Goal: Information Seeking & Learning: Learn about a topic

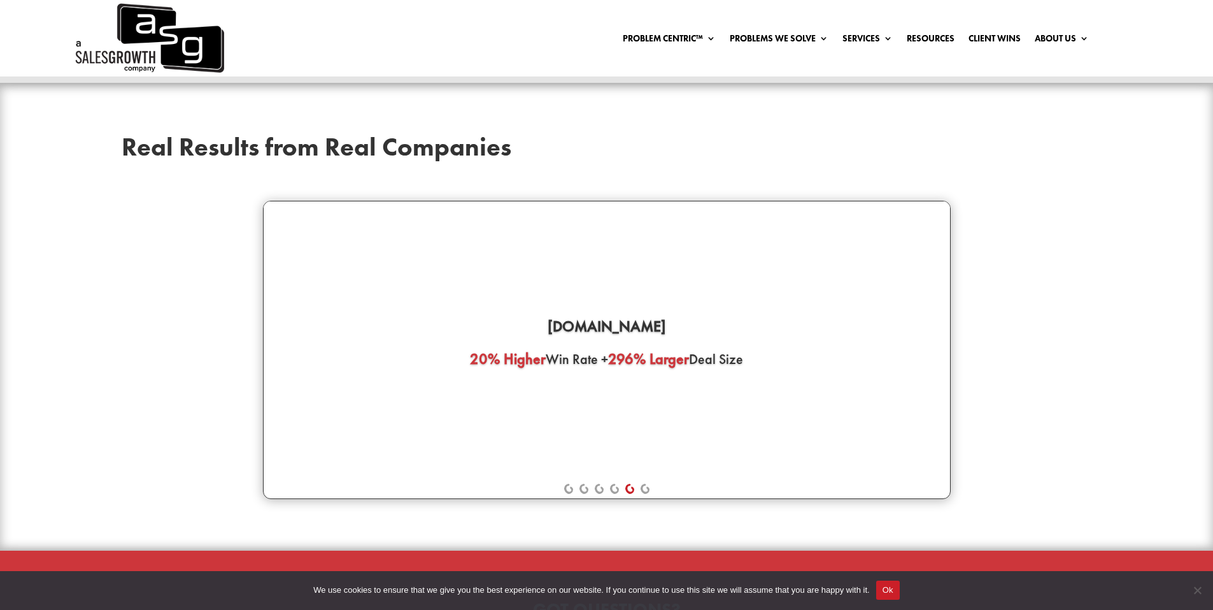
scroll to position [3473, 0]
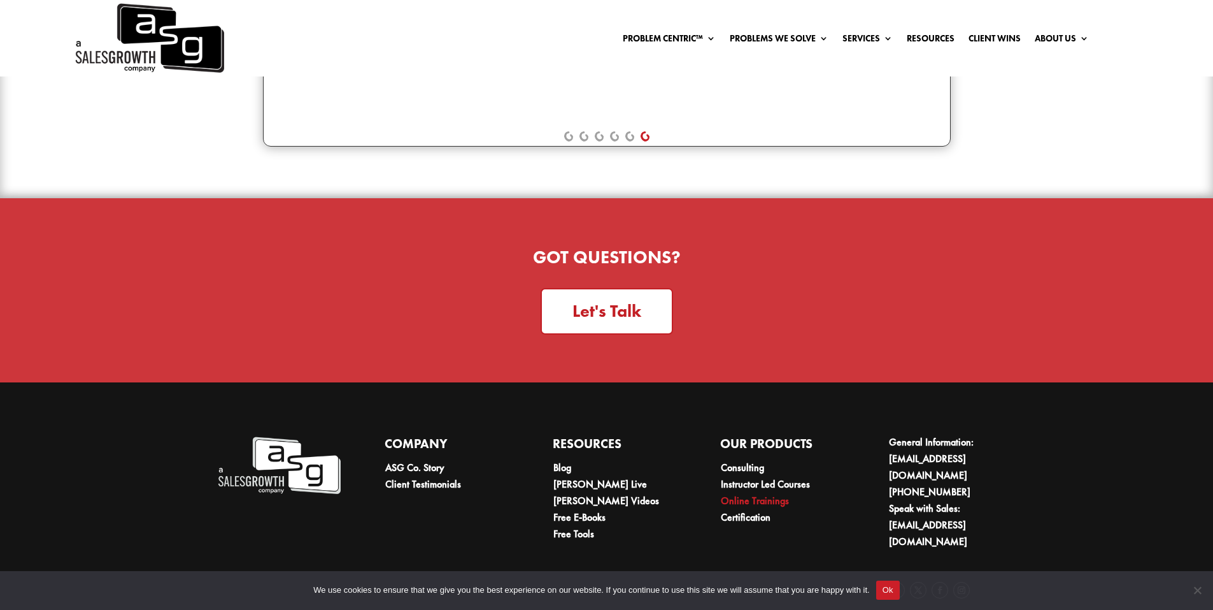
click at [768, 494] on link "Online Trainings" at bounding box center [755, 500] width 68 height 13
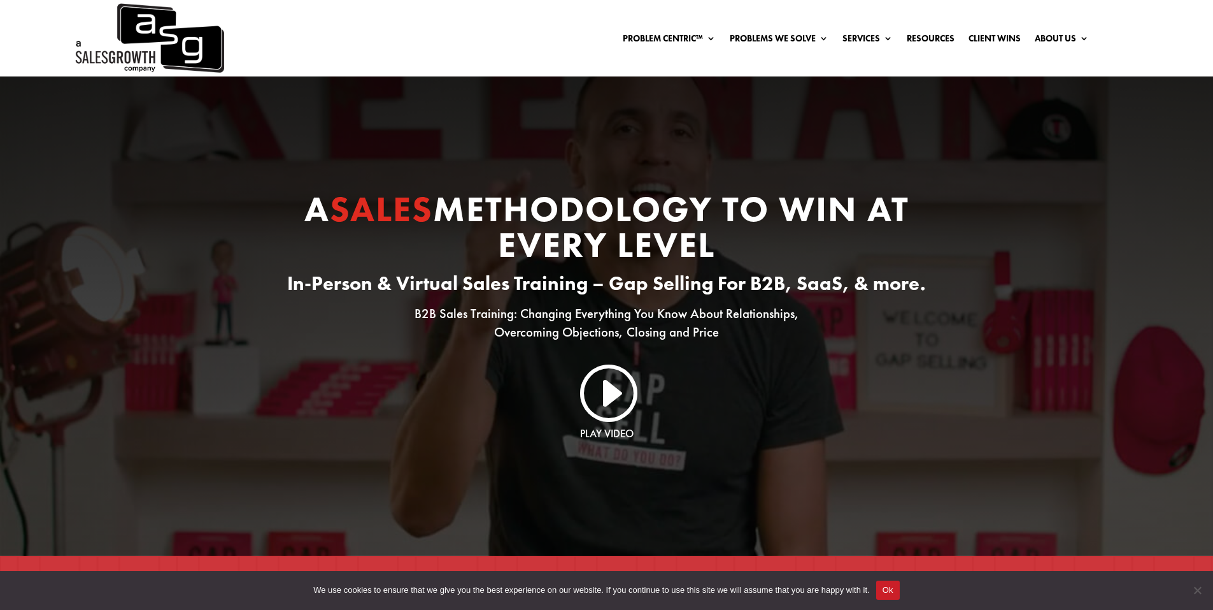
click at [614, 396] on link "I" at bounding box center [606, 391] width 61 height 61
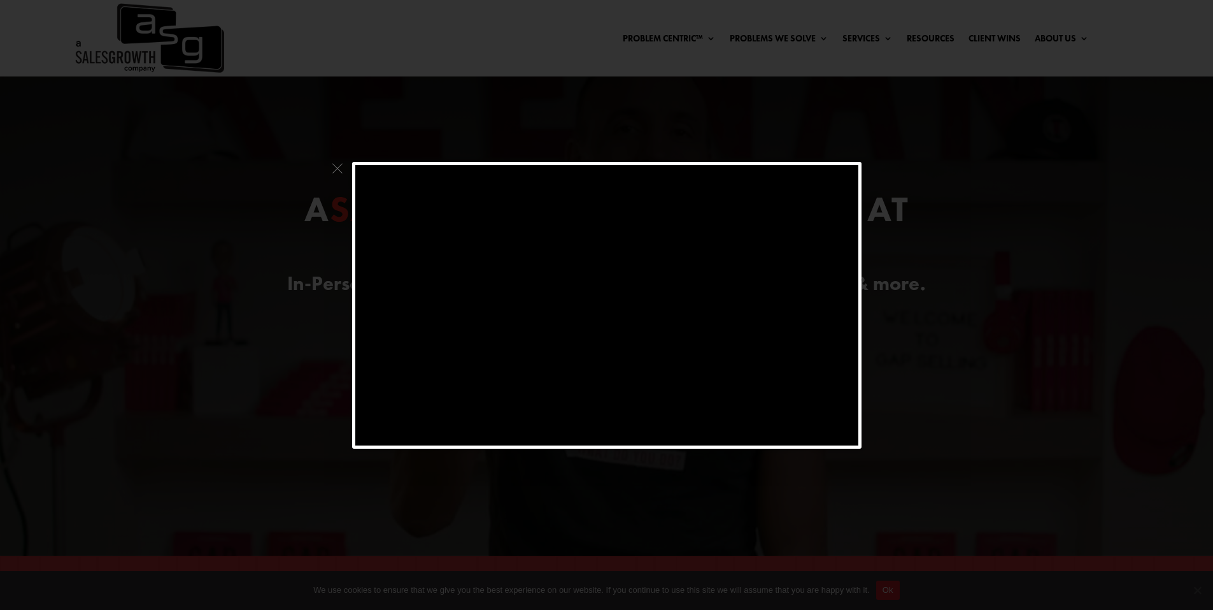
click at [338, 166] on span at bounding box center [337, 172] width 17 height 20
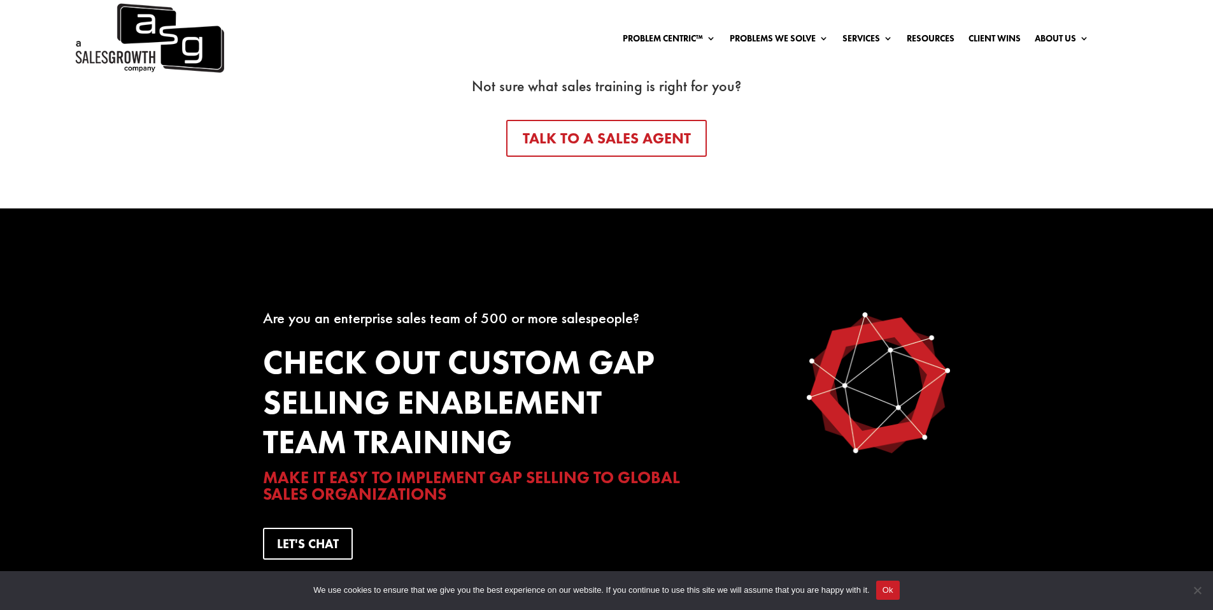
scroll to position [2293, 0]
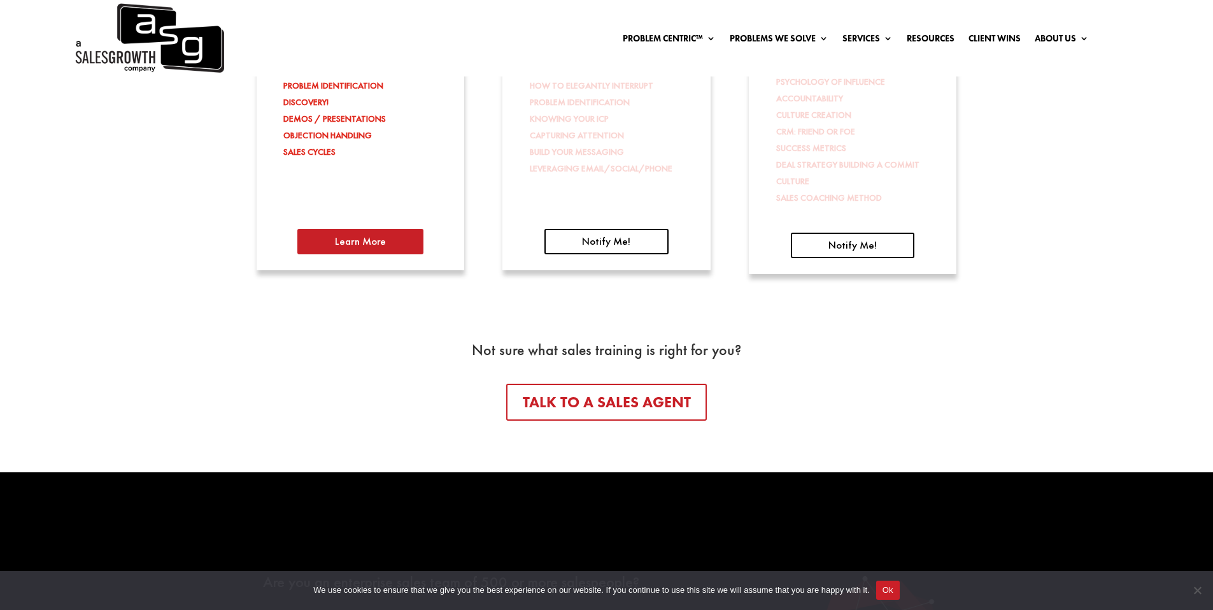
click at [403, 237] on link "Learn More" at bounding box center [360, 241] width 126 height 25
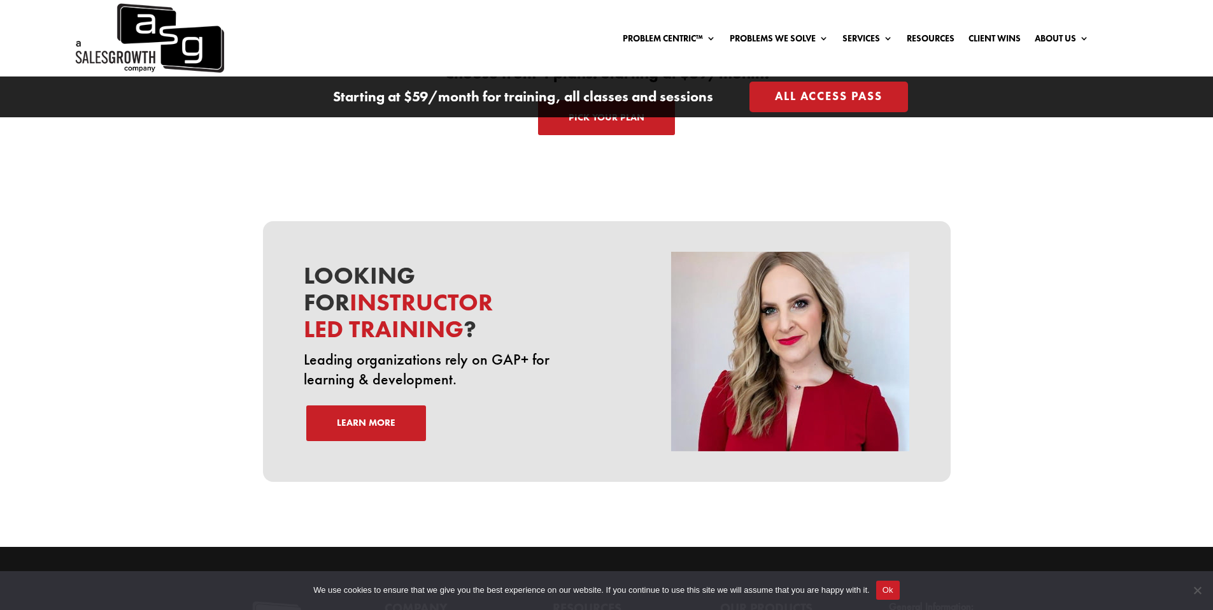
scroll to position [4375, 0]
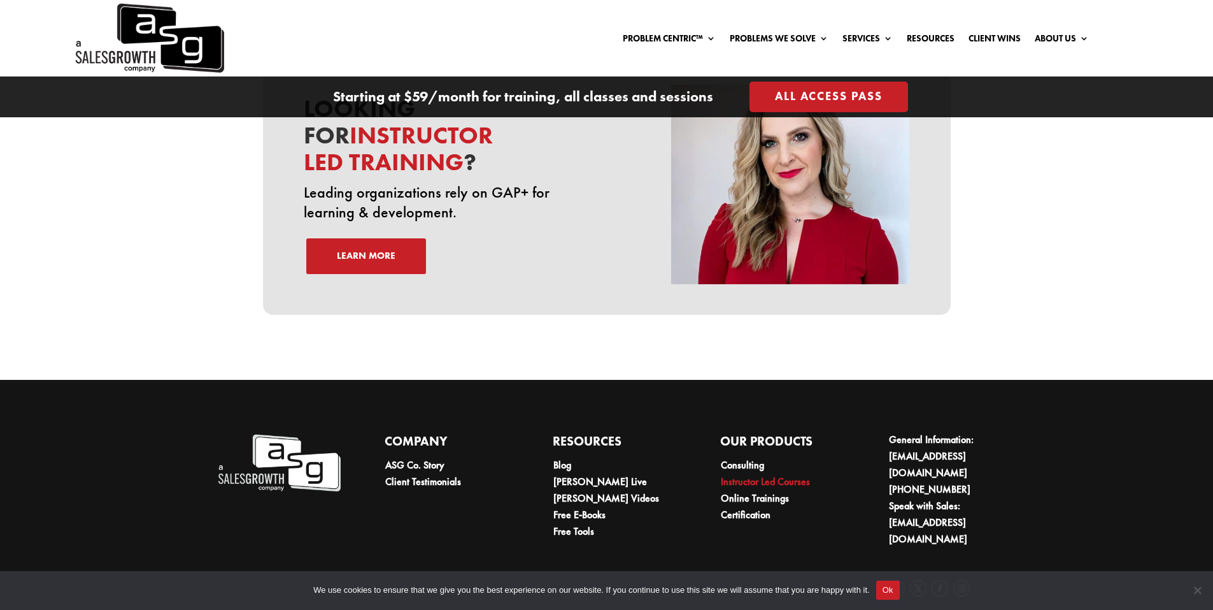
click at [759, 475] on link "Instructor Led Courses" at bounding box center [765, 481] width 89 height 13
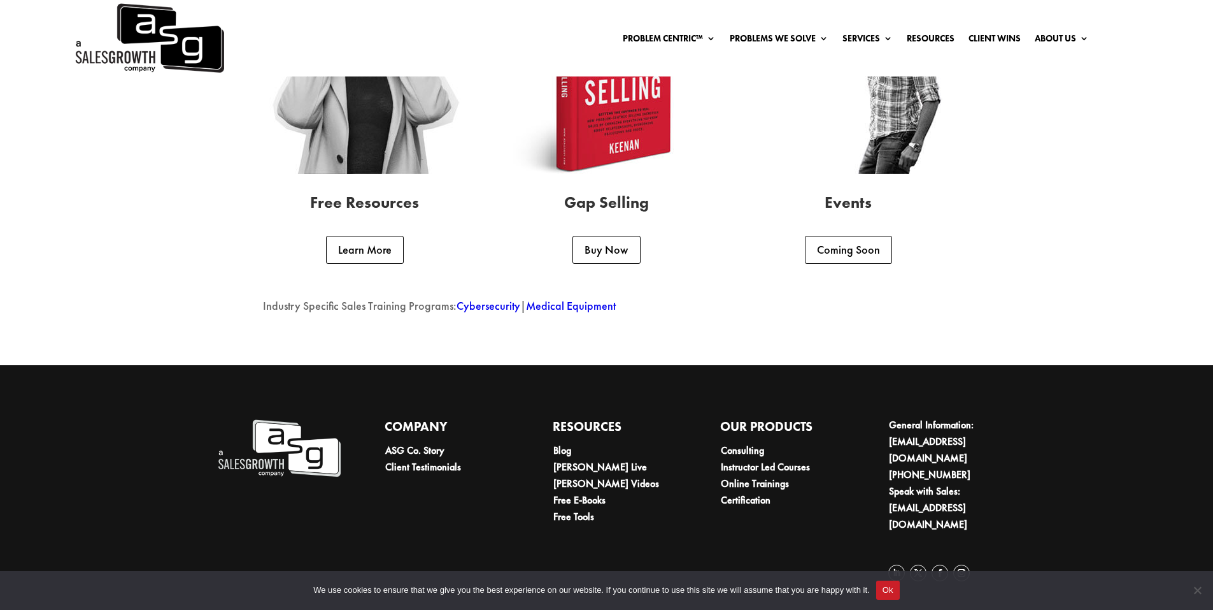
scroll to position [2921, 0]
